Goal: Information Seeking & Learning: Check status

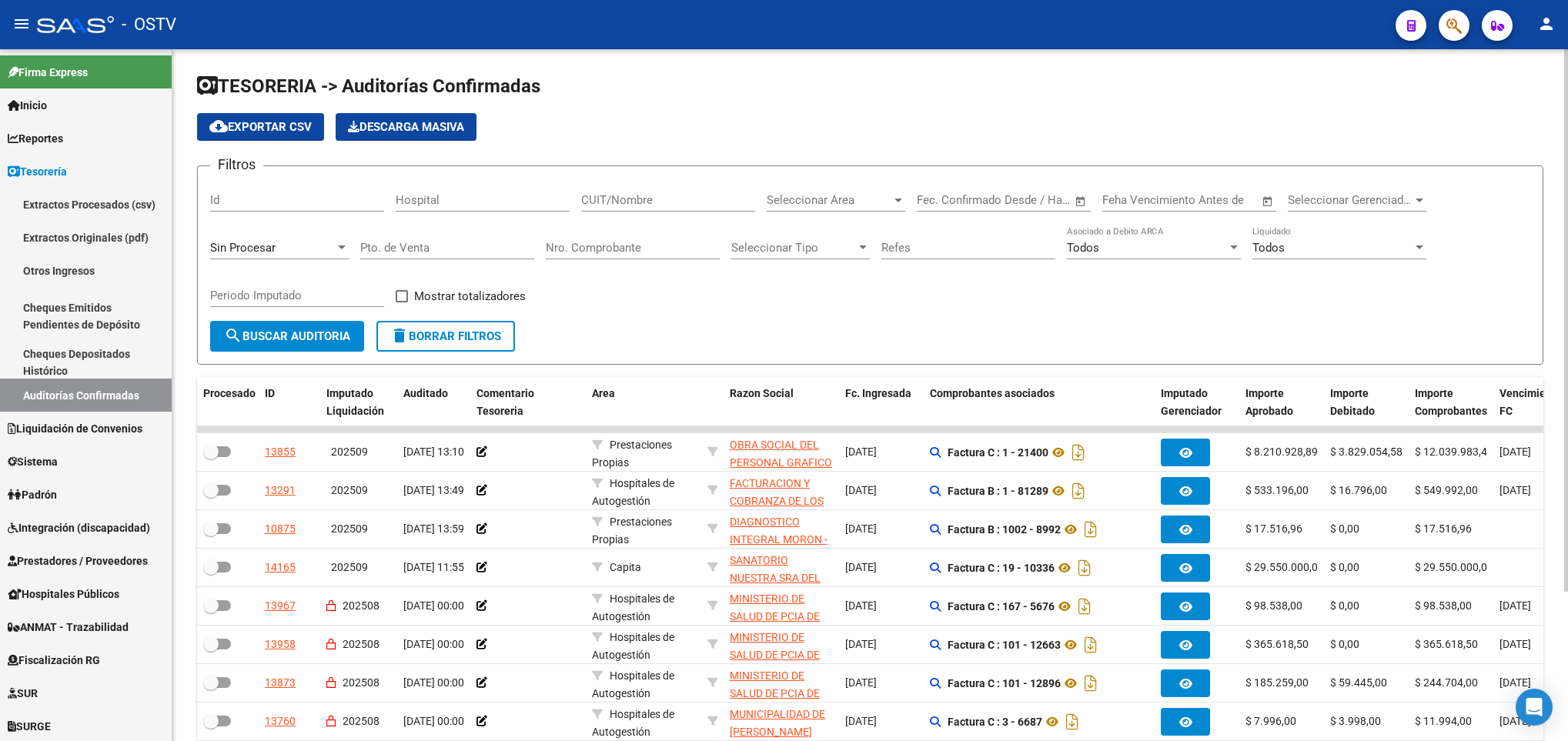
click at [388, 249] on input "Pto. de Venta" at bounding box center [447, 248] width 174 height 14
type input "6"
click at [252, 342] on span "search Buscar Auditoria" at bounding box center [287, 336] width 126 height 14
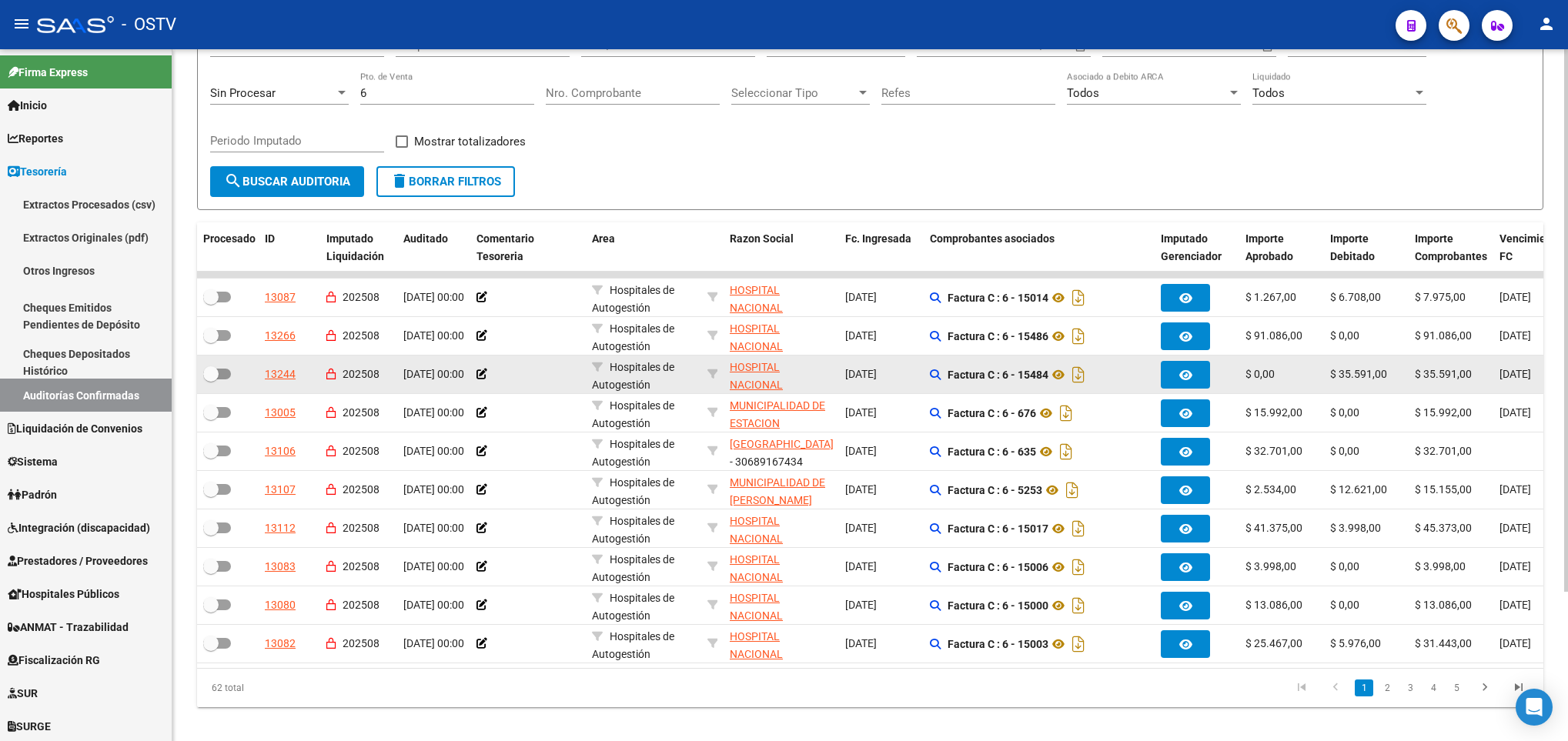
scroll to position [190, 0]
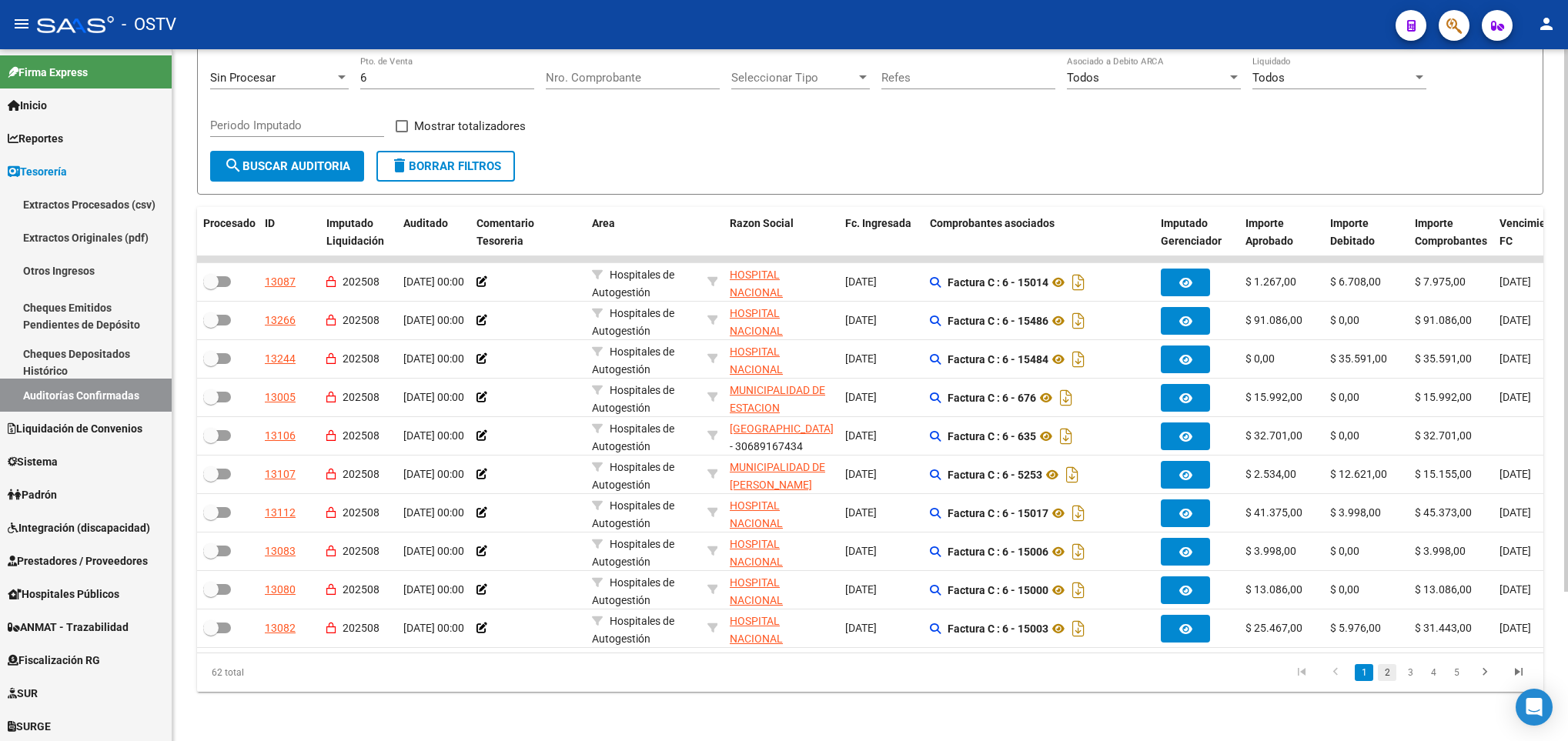
click at [1385, 680] on link "2" at bounding box center [1386, 672] width 18 height 17
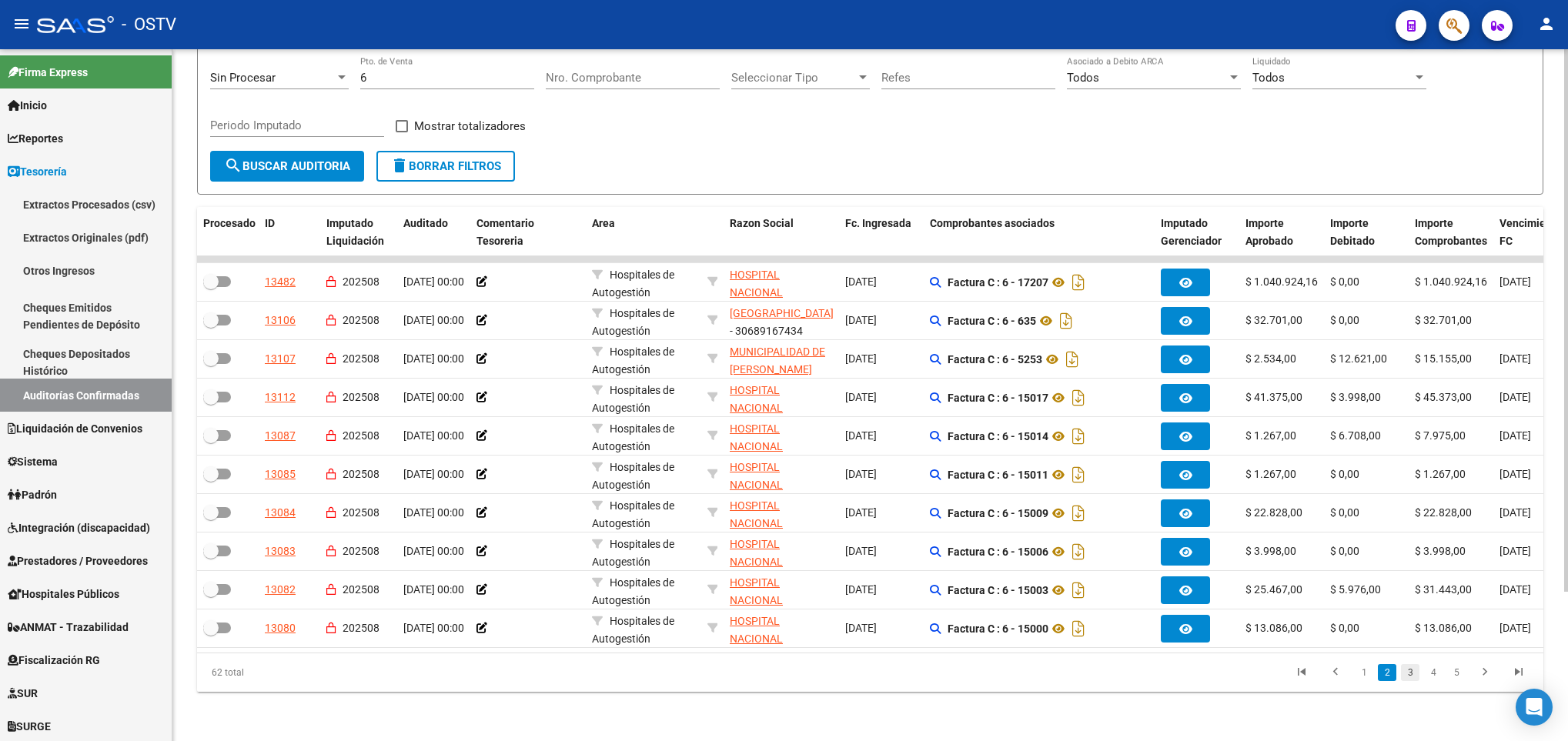
click at [1413, 673] on link "3" at bounding box center [1409, 672] width 18 height 17
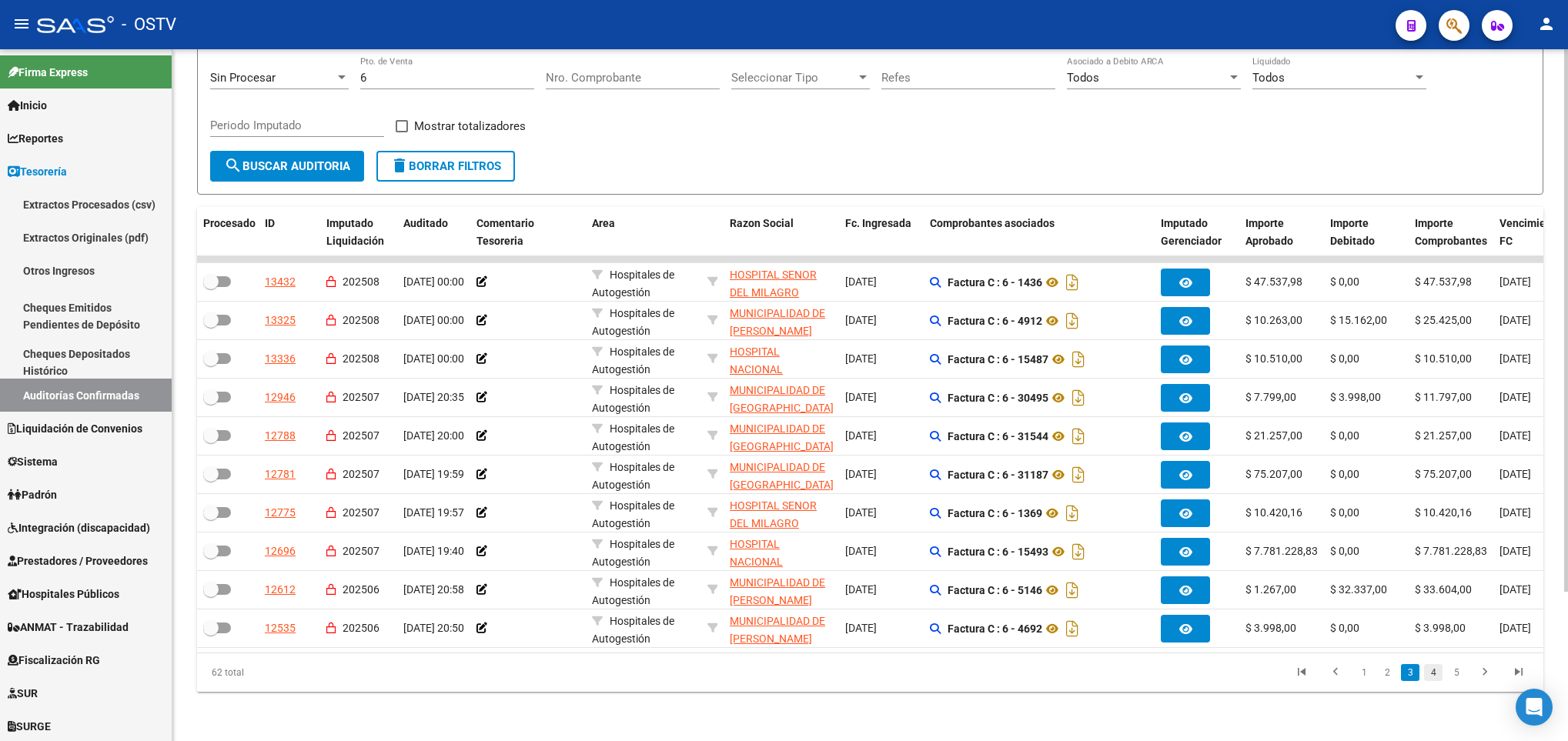
click at [1427, 676] on link "4" at bounding box center [1433, 672] width 18 height 17
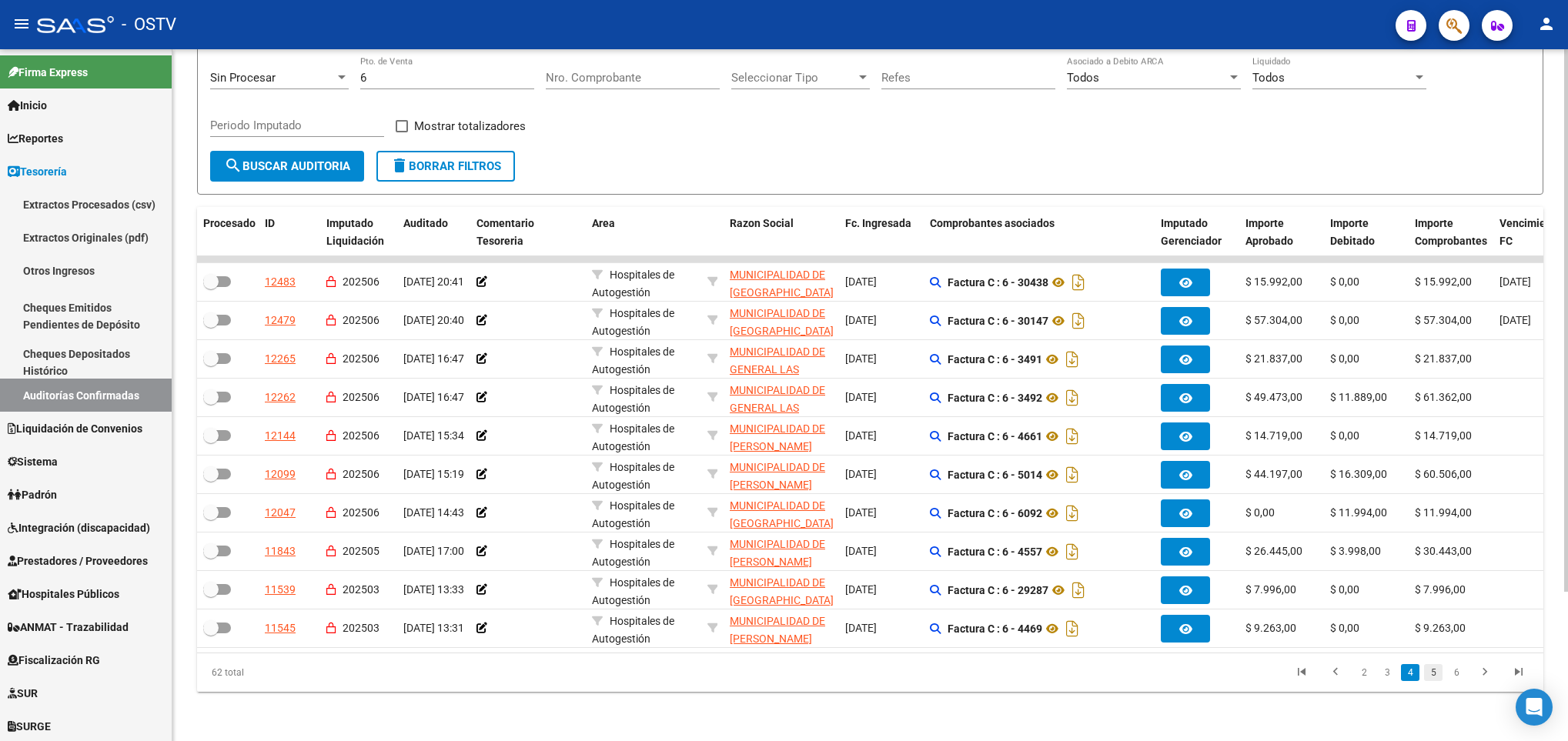
click at [1430, 672] on link "5" at bounding box center [1433, 672] width 18 height 17
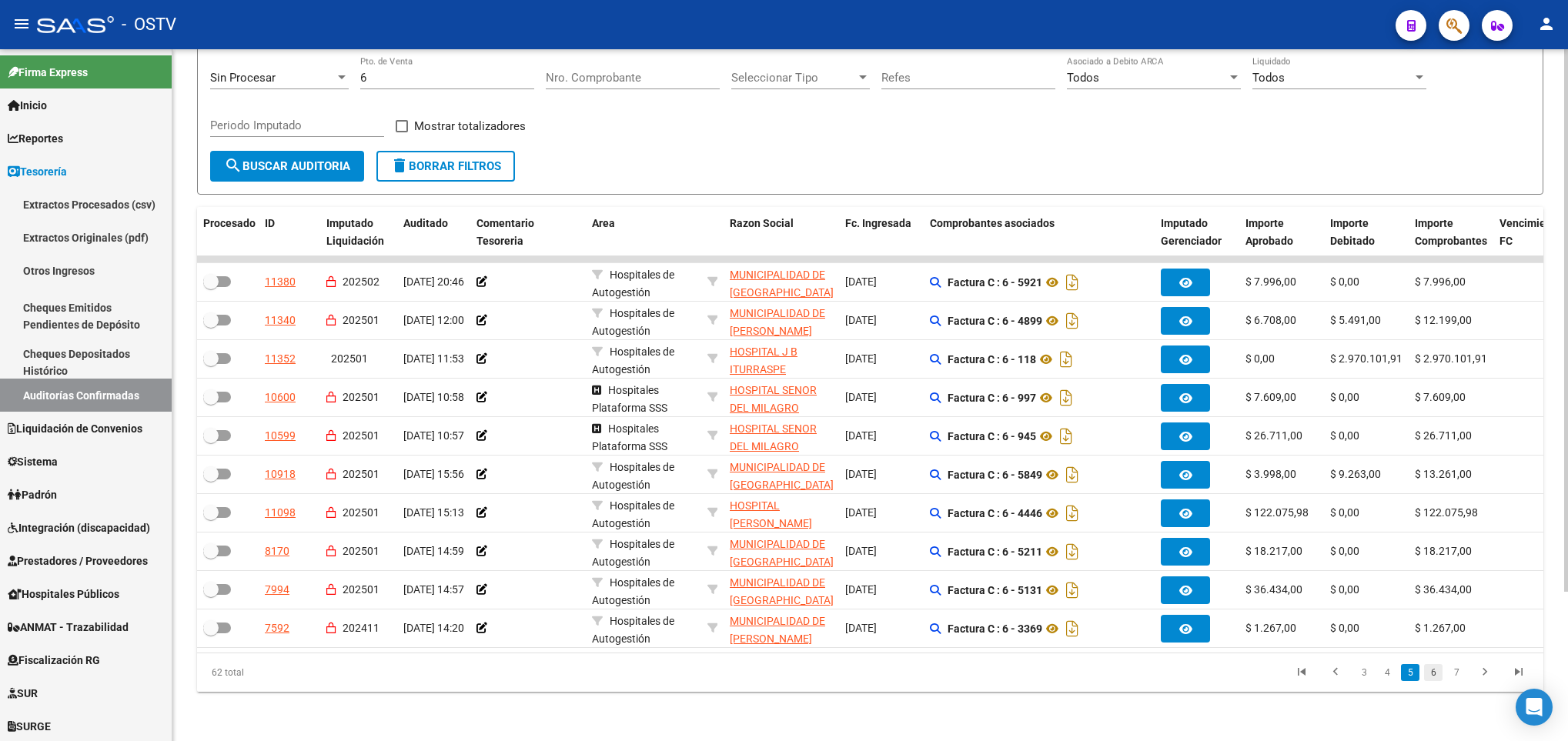
click at [1436, 676] on link "6" at bounding box center [1433, 672] width 18 height 17
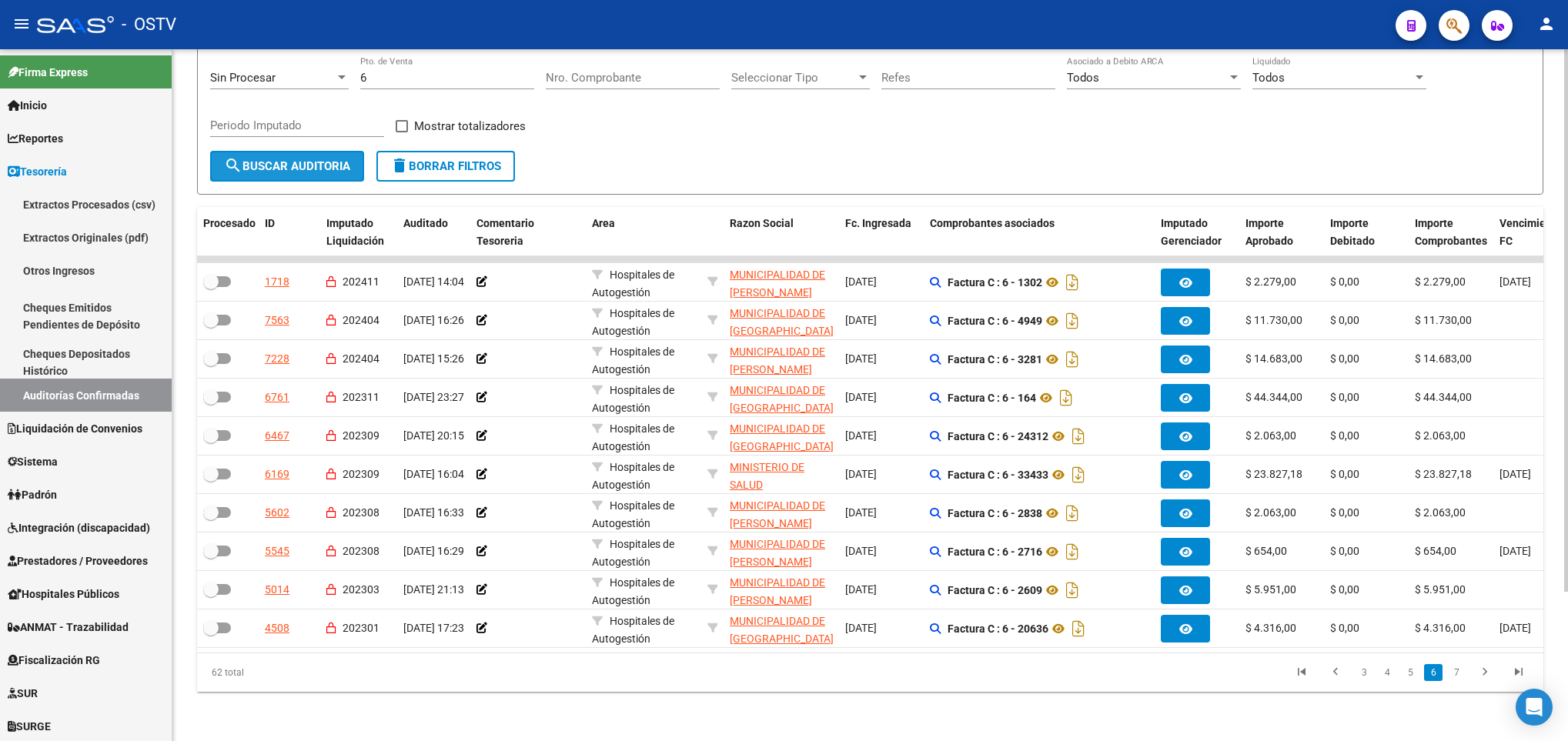
click at [277, 159] on span "search Buscar Auditoria" at bounding box center [287, 166] width 126 height 14
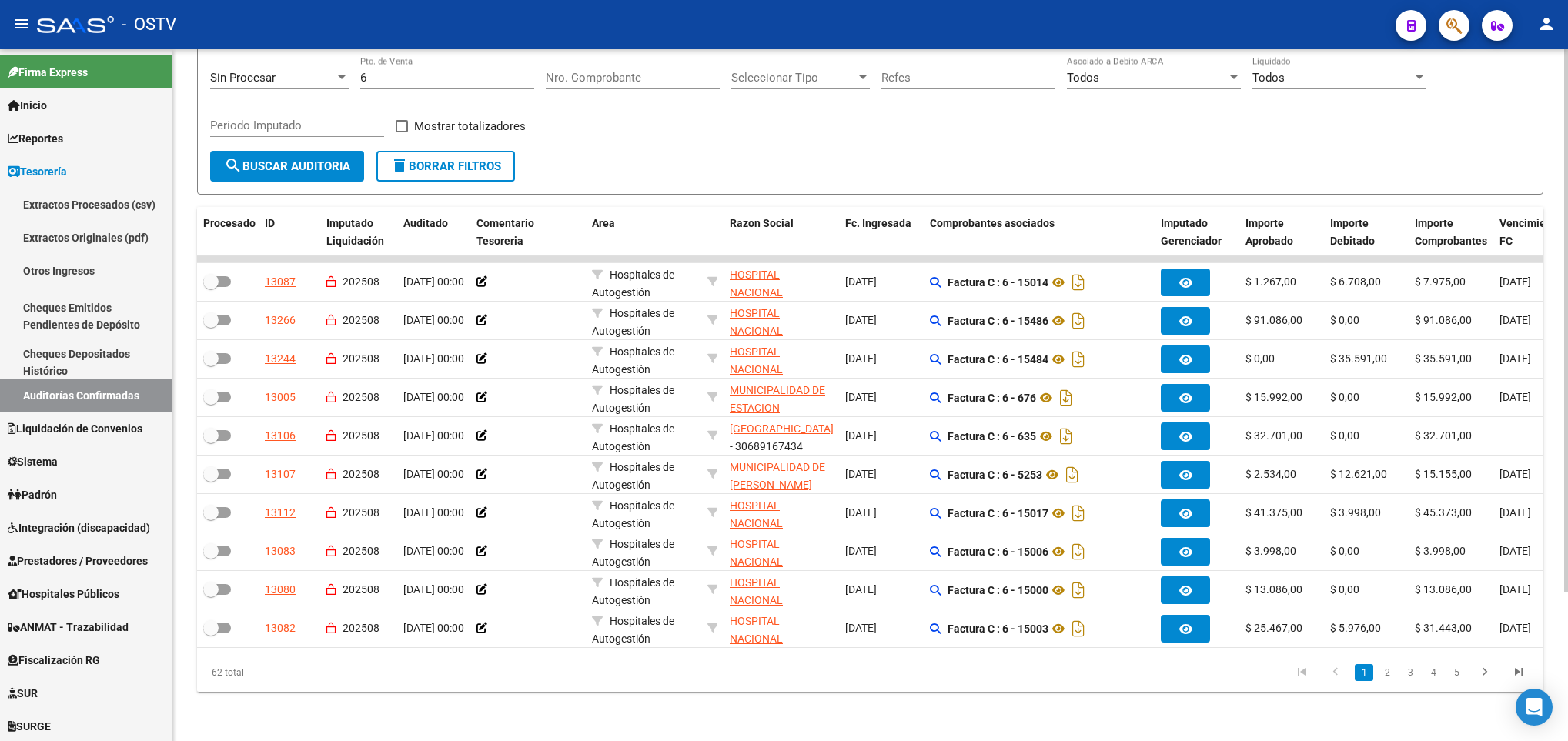
click at [408, 156] on mat-icon "delete" at bounding box center [399, 165] width 18 height 18
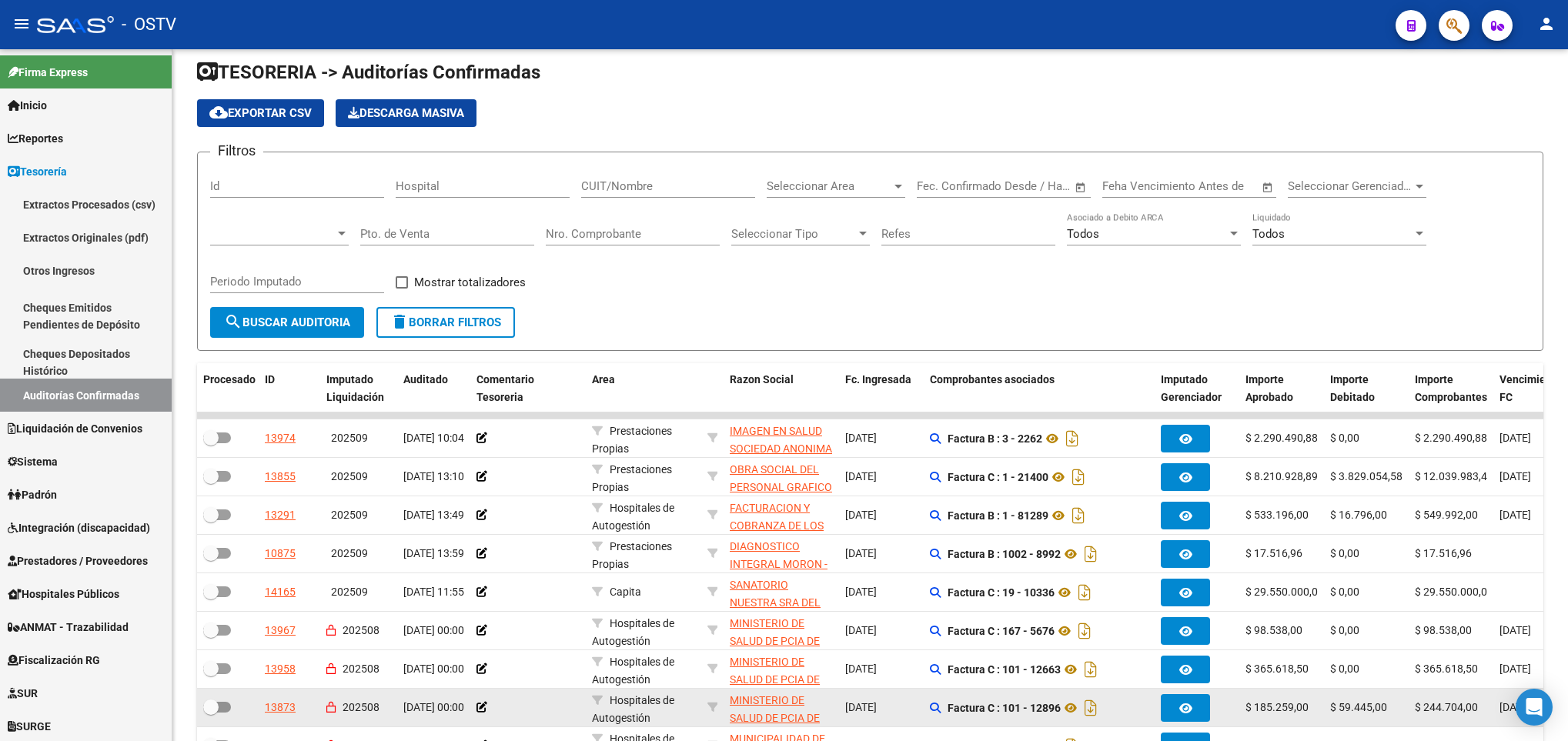
scroll to position [0, 0]
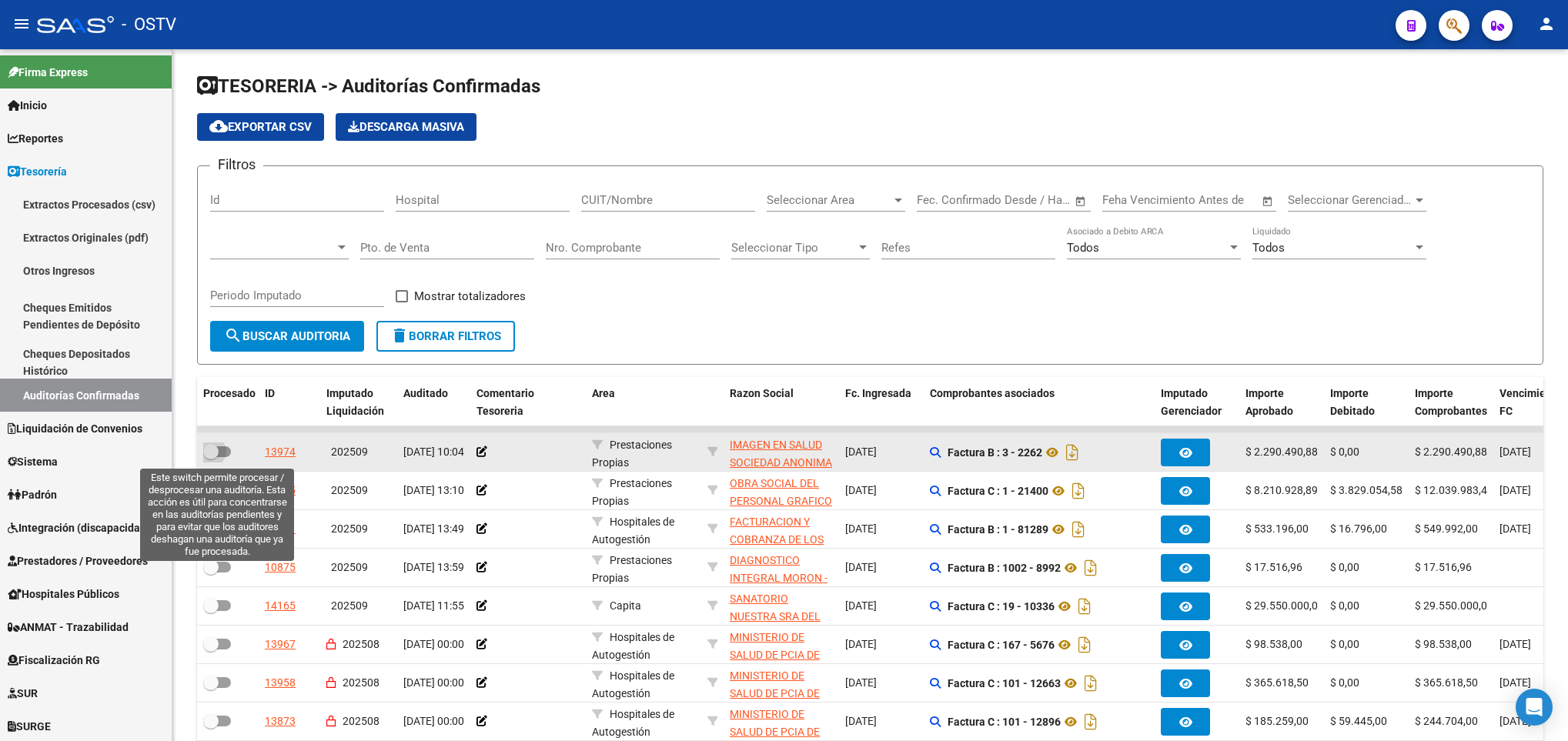
click at [220, 461] on label at bounding box center [217, 451] width 28 height 18
click at [211, 457] on input "checkbox" at bounding box center [210, 457] width 1 height 1
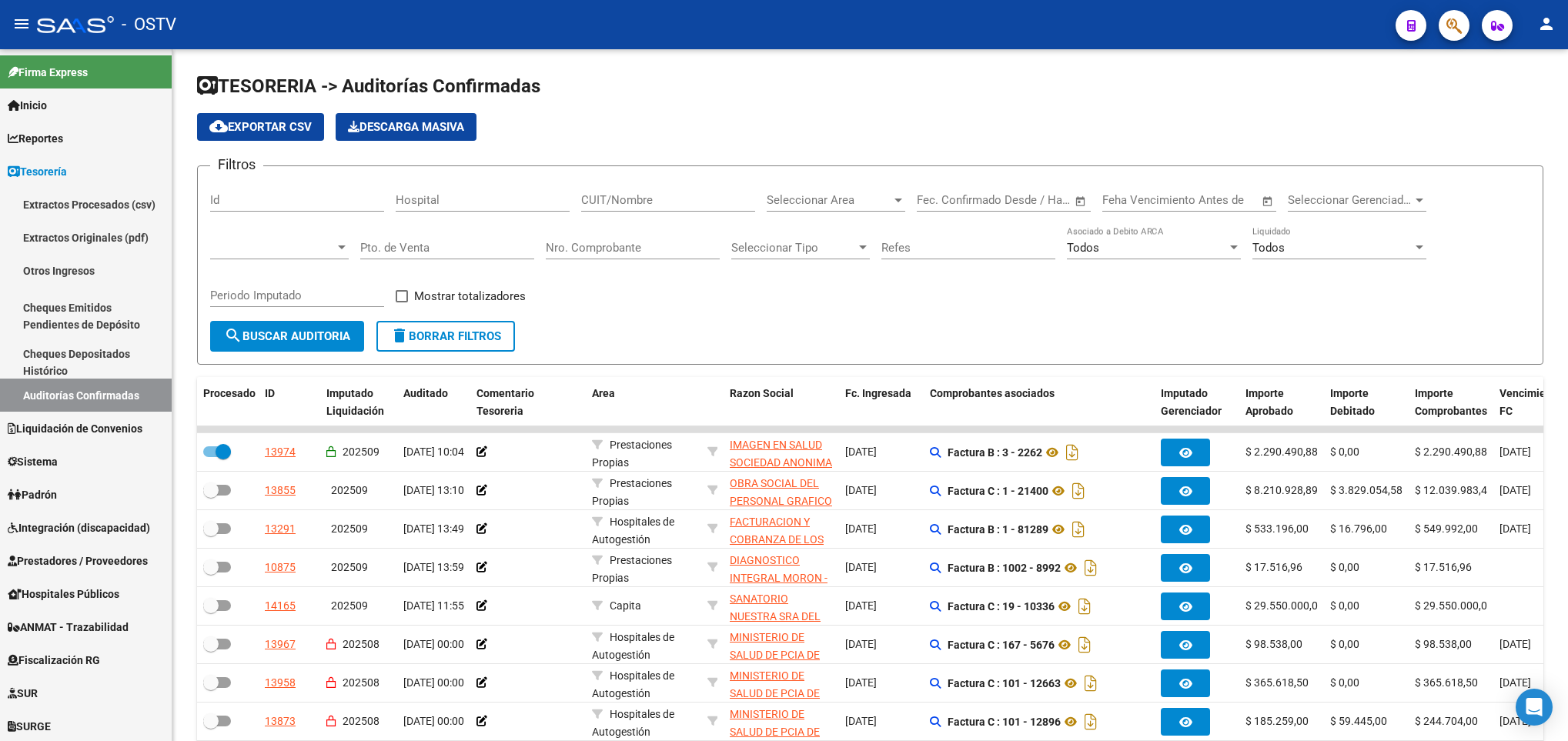
click at [276, 335] on span "search Buscar Auditoria" at bounding box center [287, 336] width 126 height 14
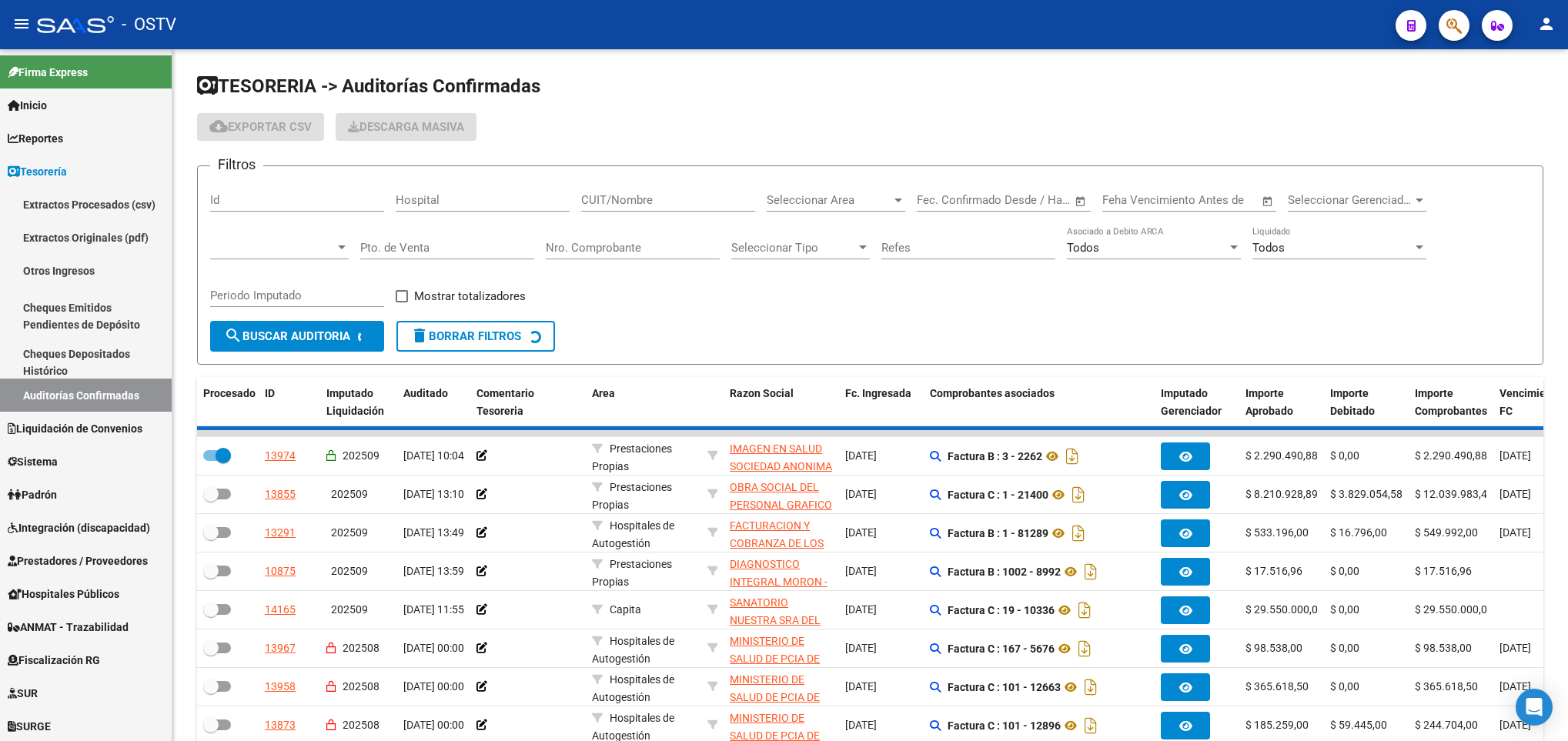
checkbox input "false"
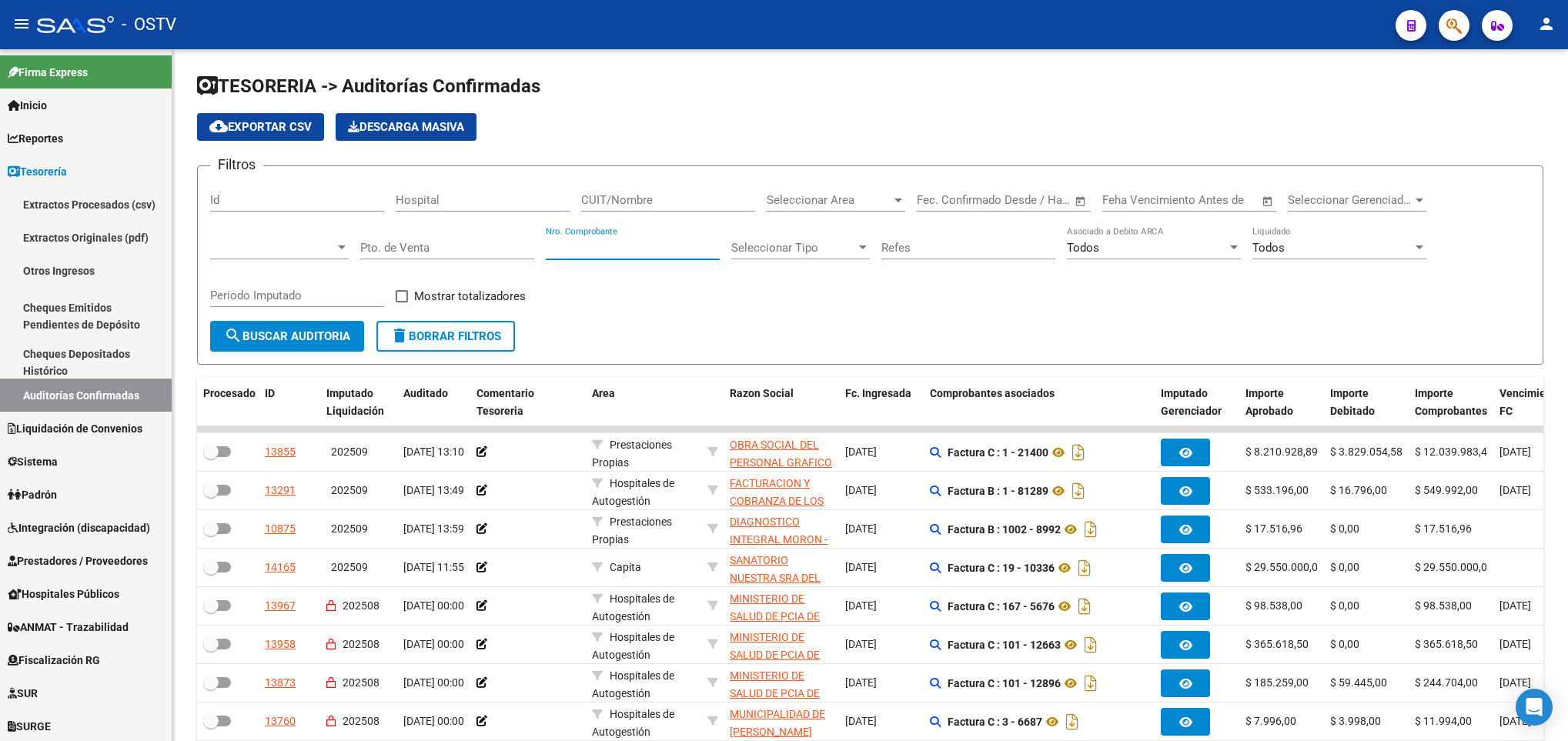
click at [567, 249] on input "Nro. Comprobante" at bounding box center [632, 248] width 174 height 14
type input "142"
click at [262, 332] on span "search Buscar Auditoria" at bounding box center [287, 336] width 126 height 14
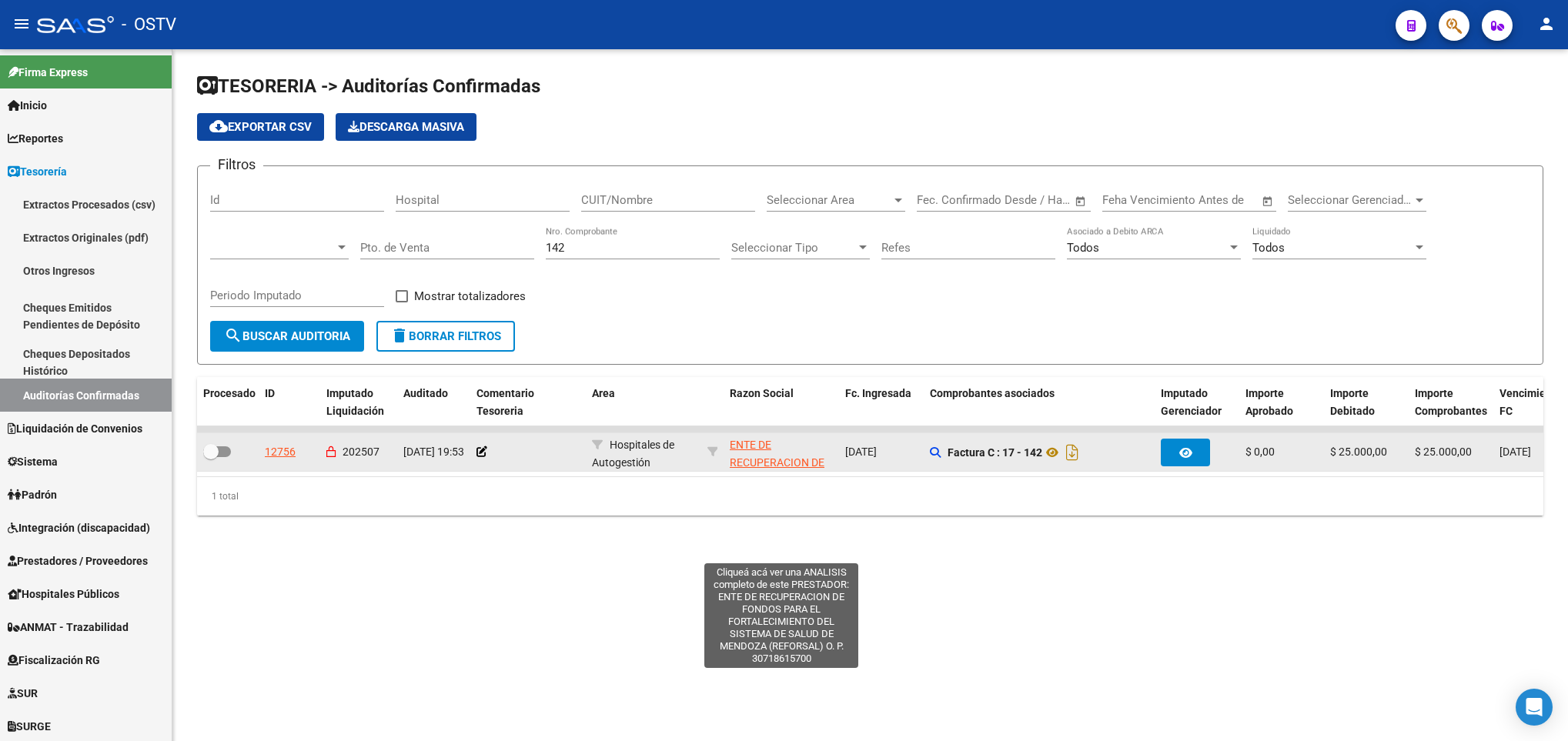
click at [741, 449] on span "ENTE DE RECUPERACION DE FONDOS PARA EL FORTALECIMIENTO DEL SISTEMA DE SALUD DE …" at bounding box center [780, 497] width 102 height 118
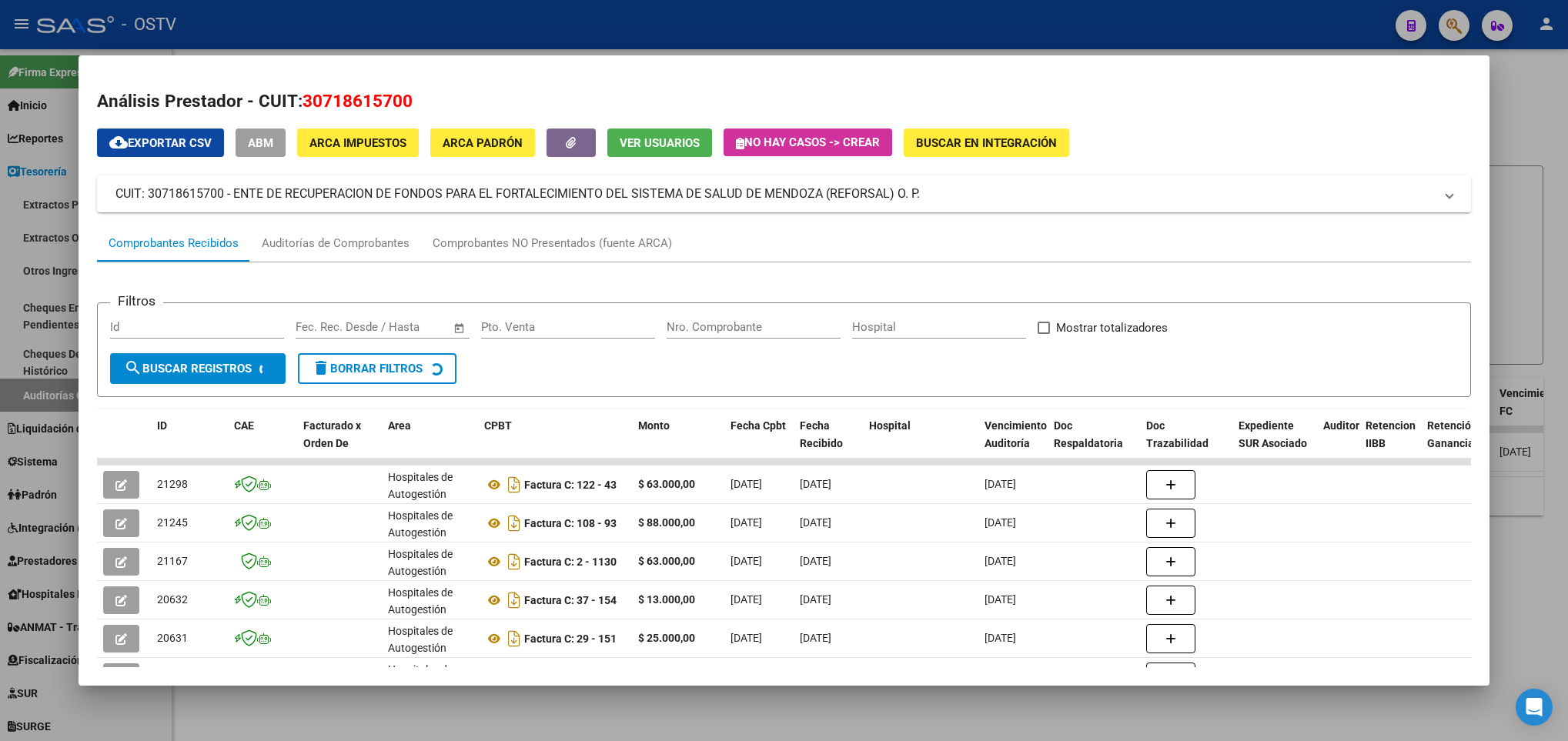
click at [35, 254] on div at bounding box center [784, 370] width 1568 height 741
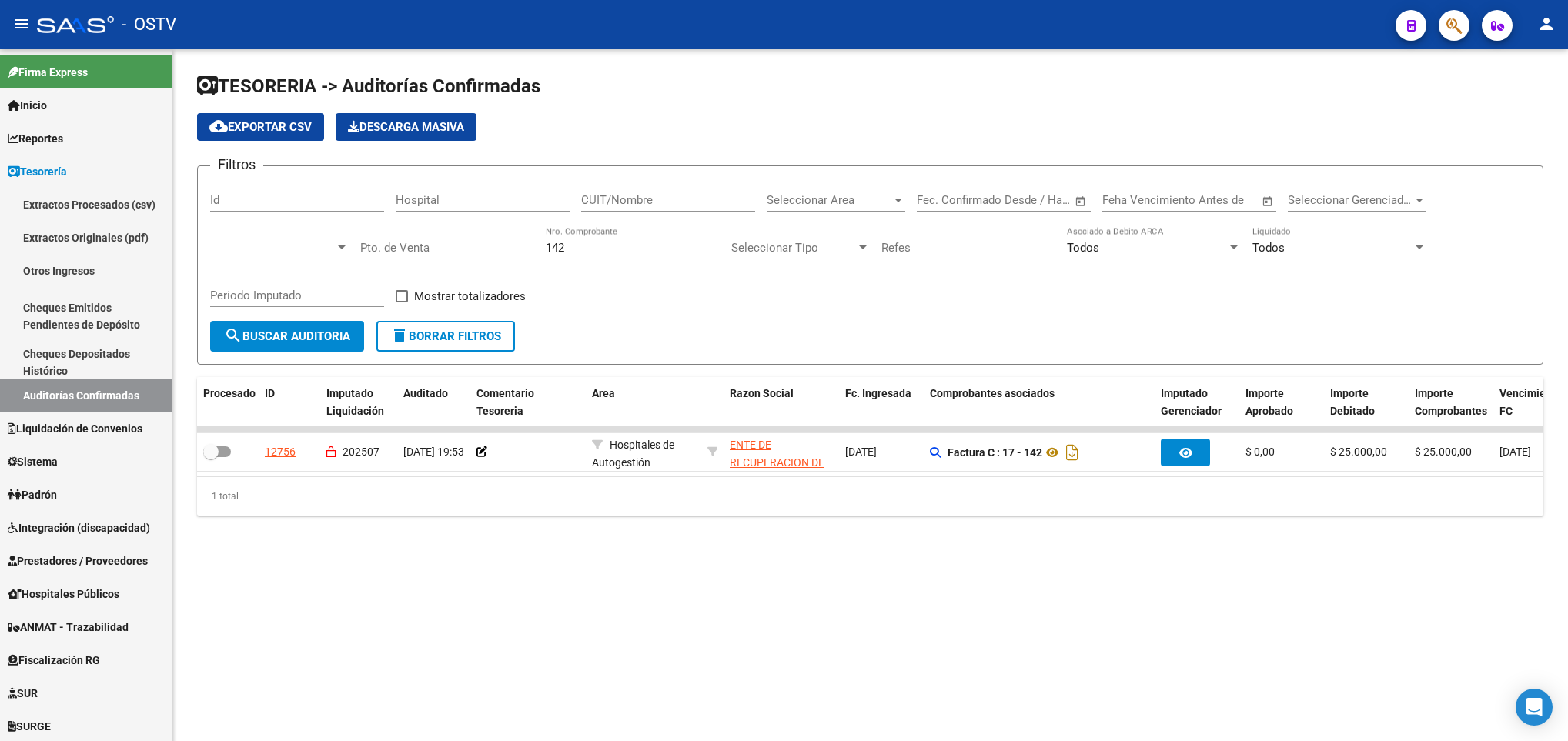
click at [411, 245] on input "Pto. de Venta" at bounding box center [447, 248] width 174 height 14
click at [615, 199] on input "CUIT/Nombre" at bounding box center [668, 200] width 174 height 14
paste input "30718615700"
type input "30718615700"
click at [292, 335] on span "search Buscar Auditoria" at bounding box center [287, 336] width 126 height 14
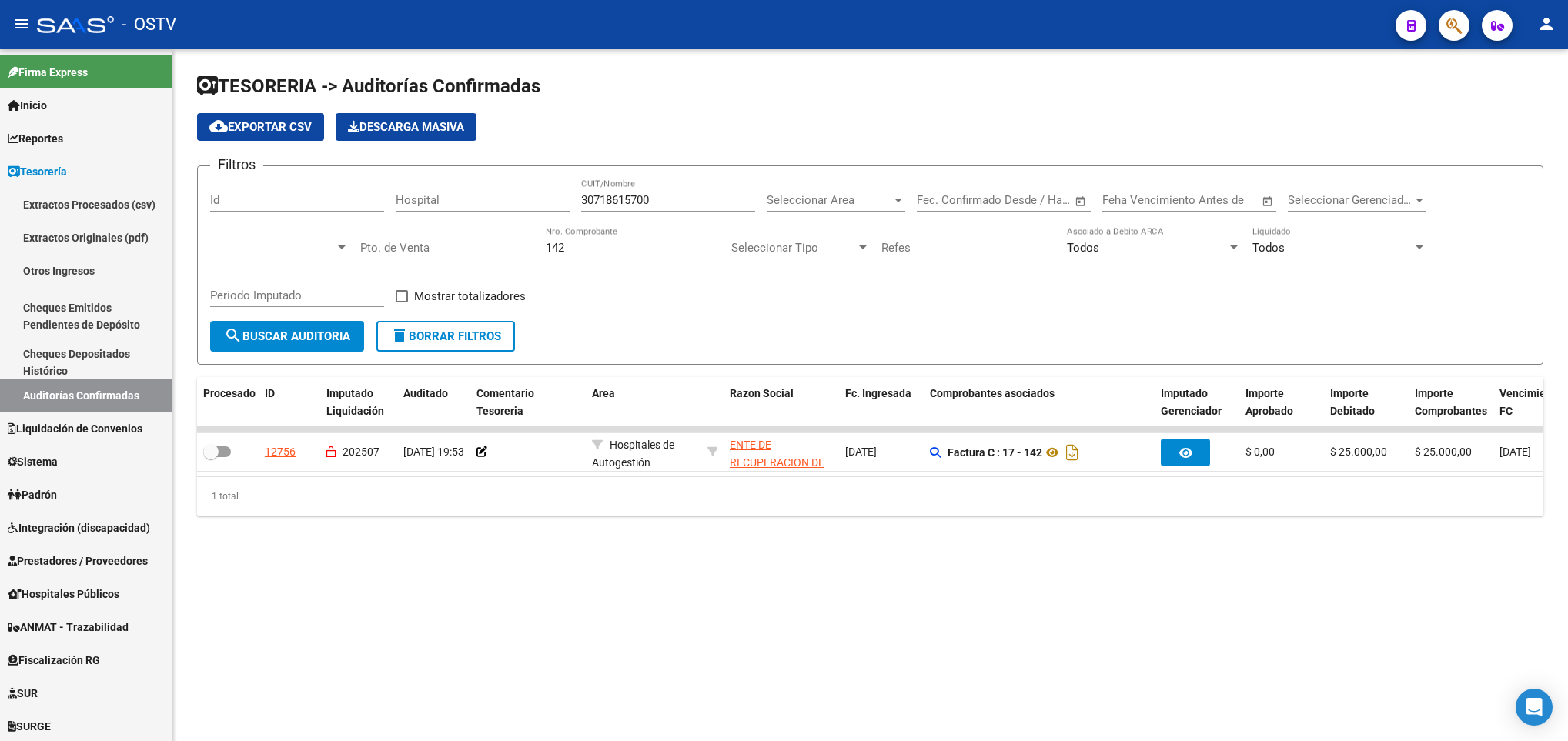
click at [292, 335] on span "search Buscar Auditoria" at bounding box center [287, 336] width 126 height 14
